Goal: Task Accomplishment & Management: Manage account settings

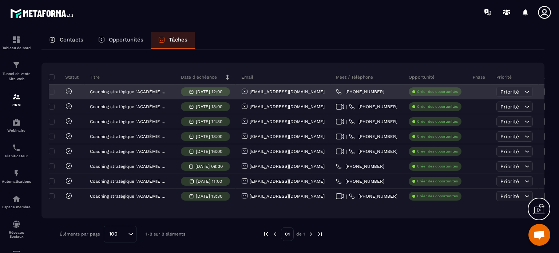
scroll to position [43, 0]
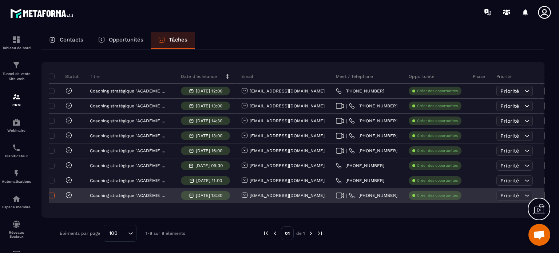
click at [52, 194] on span at bounding box center [52, 195] width 6 height 6
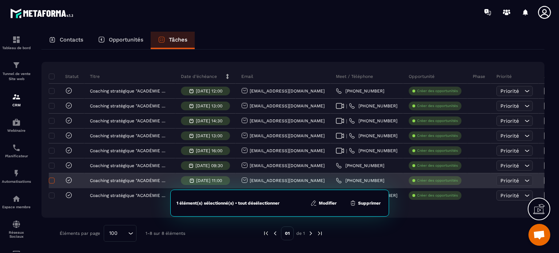
click at [52, 179] on span at bounding box center [52, 181] width 6 height 6
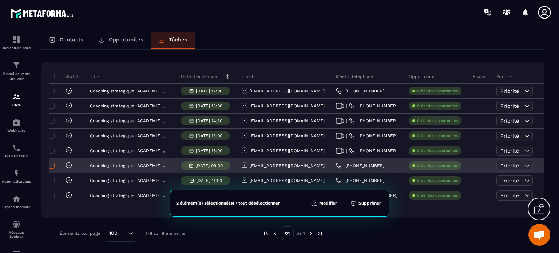
click at [51, 164] on span at bounding box center [52, 166] width 6 height 6
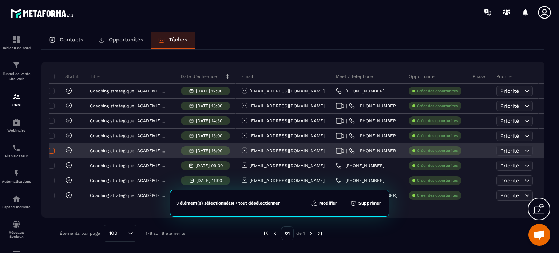
click at [51, 151] on span at bounding box center [52, 151] width 6 height 6
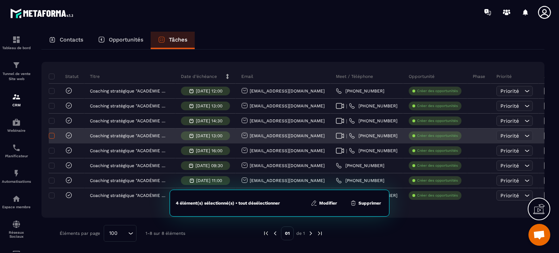
click at [53, 134] on span at bounding box center [52, 136] width 6 height 6
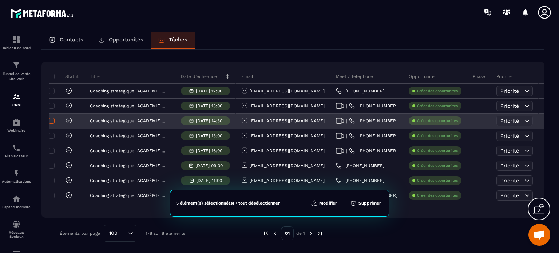
click at [52, 118] on span at bounding box center [52, 121] width 6 height 6
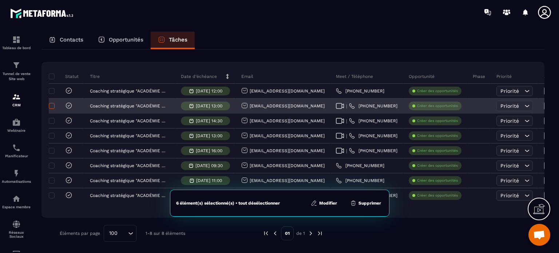
click at [50, 103] on span at bounding box center [52, 106] width 6 height 6
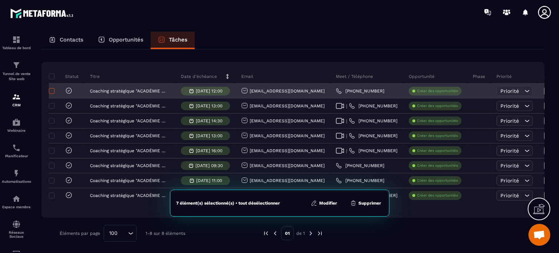
click at [51, 91] on span at bounding box center [52, 91] width 6 height 6
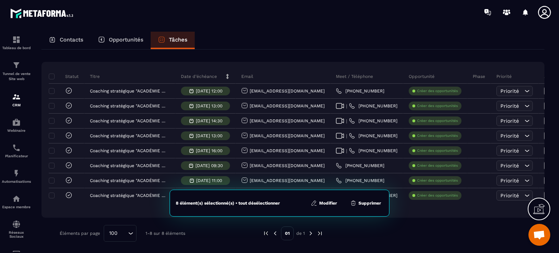
click at [366, 204] on button "Supprimer" at bounding box center [365, 202] width 35 height 7
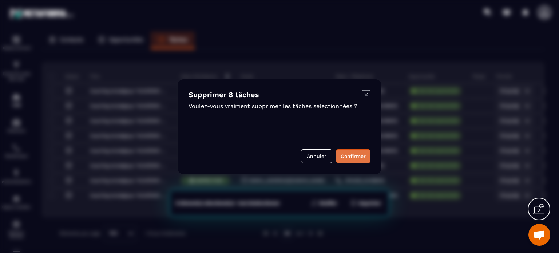
click at [352, 156] on button "Confirmer" at bounding box center [353, 156] width 35 height 14
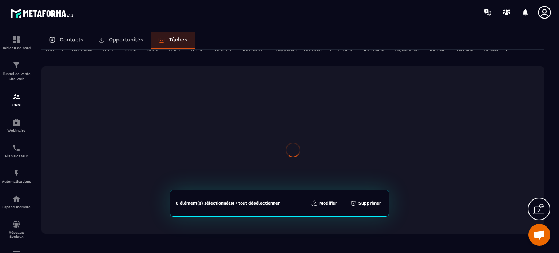
scroll to position [0, 0]
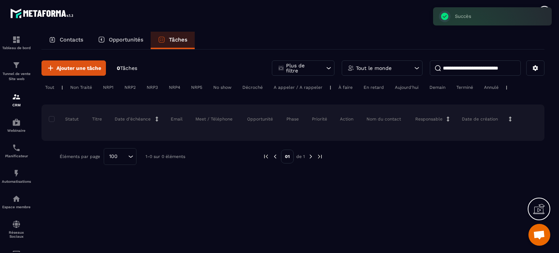
click at [302, 68] on p "Plus de filtre" at bounding box center [302, 68] width 32 height 10
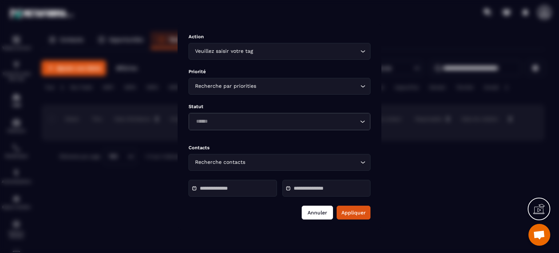
click at [321, 212] on button "Annuler" at bounding box center [317, 213] width 31 height 14
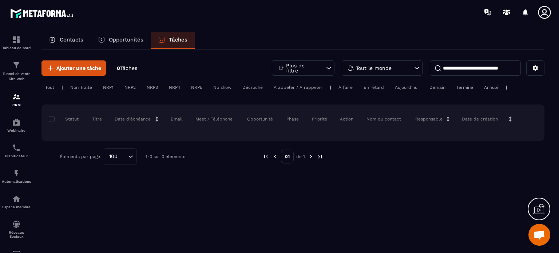
click at [121, 42] on p "Opportunités" at bounding box center [126, 39] width 35 height 7
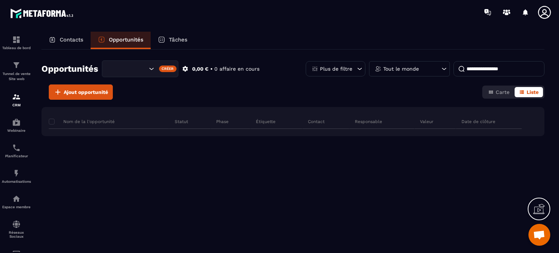
click at [75, 38] on p "Contacts" at bounding box center [72, 39] width 24 height 7
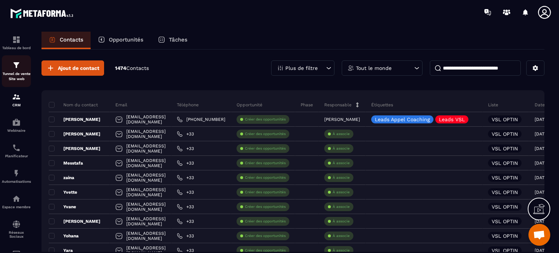
click at [16, 65] on img at bounding box center [16, 65] width 9 height 9
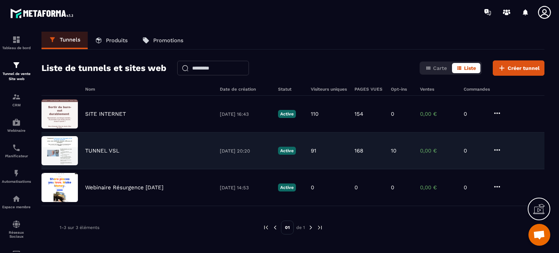
click at [95, 148] on p "TUNNEL VSL" at bounding box center [102, 150] width 34 height 7
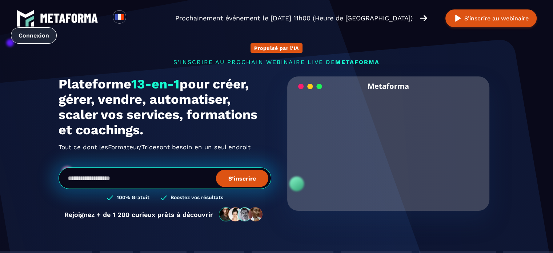
click at [57, 27] on link "Connexion" at bounding box center [34, 35] width 46 height 16
